Goal: Information Seeking & Learning: Learn about a topic

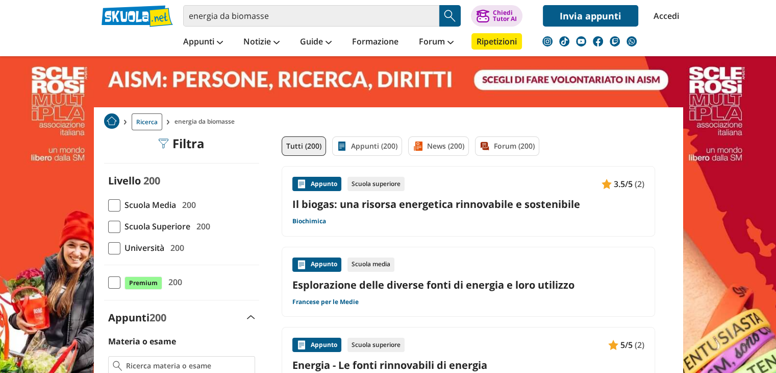
click at [114, 203] on span at bounding box center [114, 205] width 12 height 12
click at [108, 205] on input "Scuola Media 200" at bounding box center [108, 205] width 0 height 0
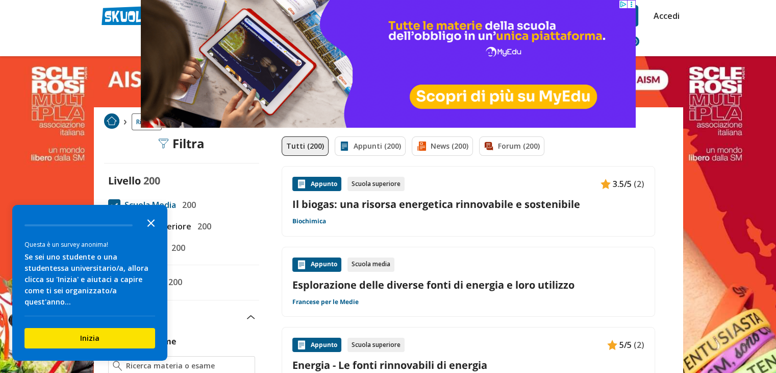
click at [154, 232] on icon "Close the survey" at bounding box center [151, 222] width 20 height 20
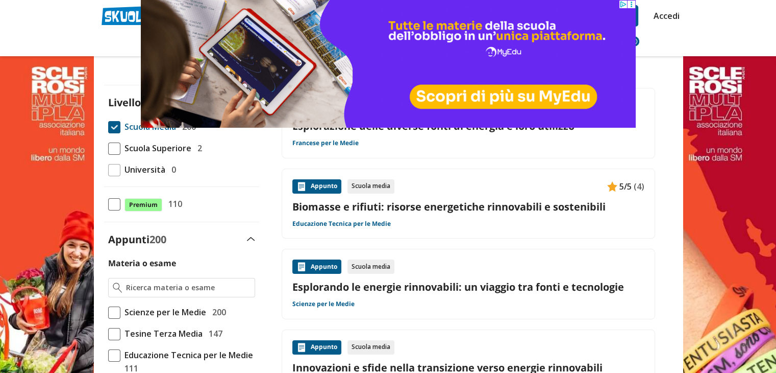
scroll to position [102, 0]
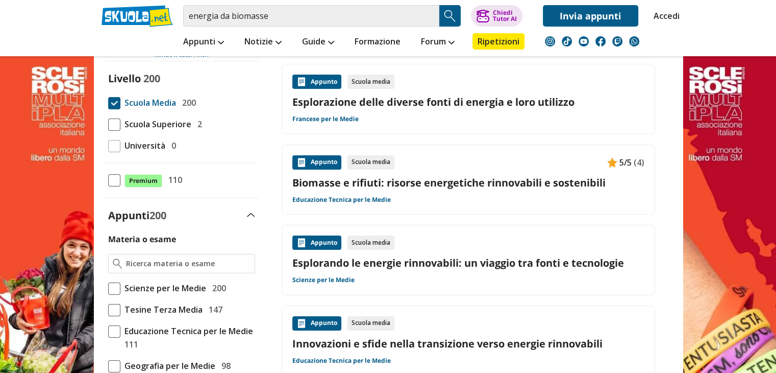
click at [334, 183] on link "Biomasse e rifiuti: risorse energetiche rinnovabili e sostenibili" at bounding box center [468, 183] width 352 height 14
